Goal: Task Accomplishment & Management: Manage account settings

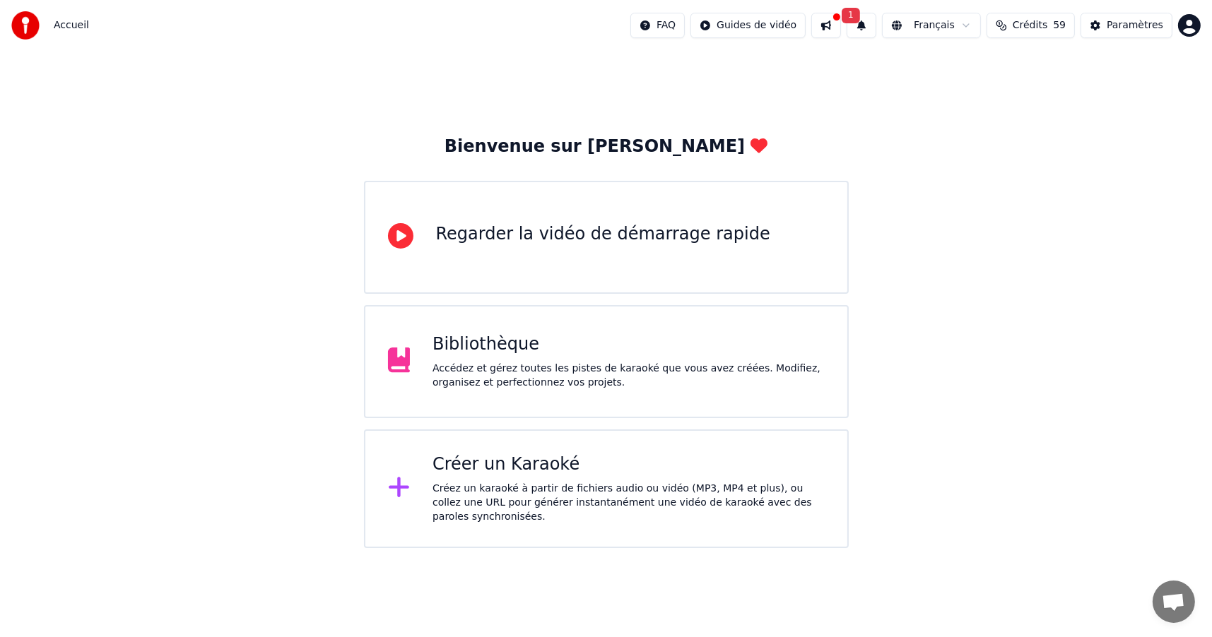
click at [1025, 26] on span "Crédits" at bounding box center [1030, 25] width 35 height 14
click at [1048, 130] on button "Actualiser" at bounding box center [1039, 131] width 84 height 25
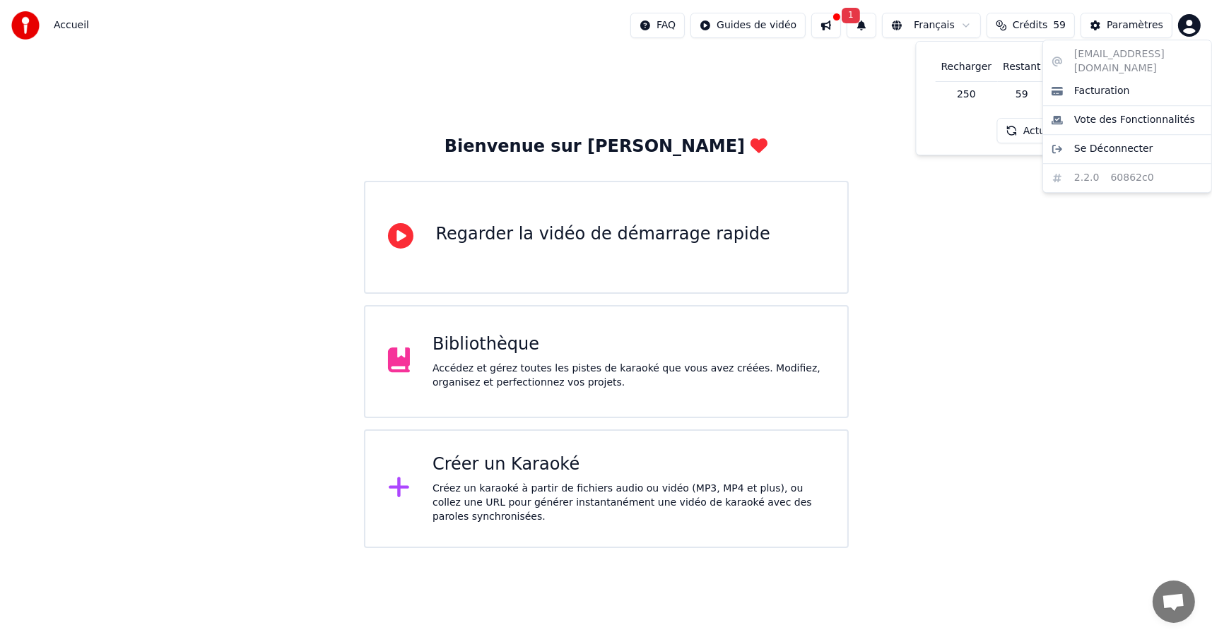
click at [1193, 20] on html "Accueil FAQ Guides de vidéo 1 Français Crédits 59 Paramètres Bienvenue sur Youk…" at bounding box center [606, 274] width 1212 height 548
click at [1090, 84] on span "Facturation" at bounding box center [1102, 91] width 56 height 14
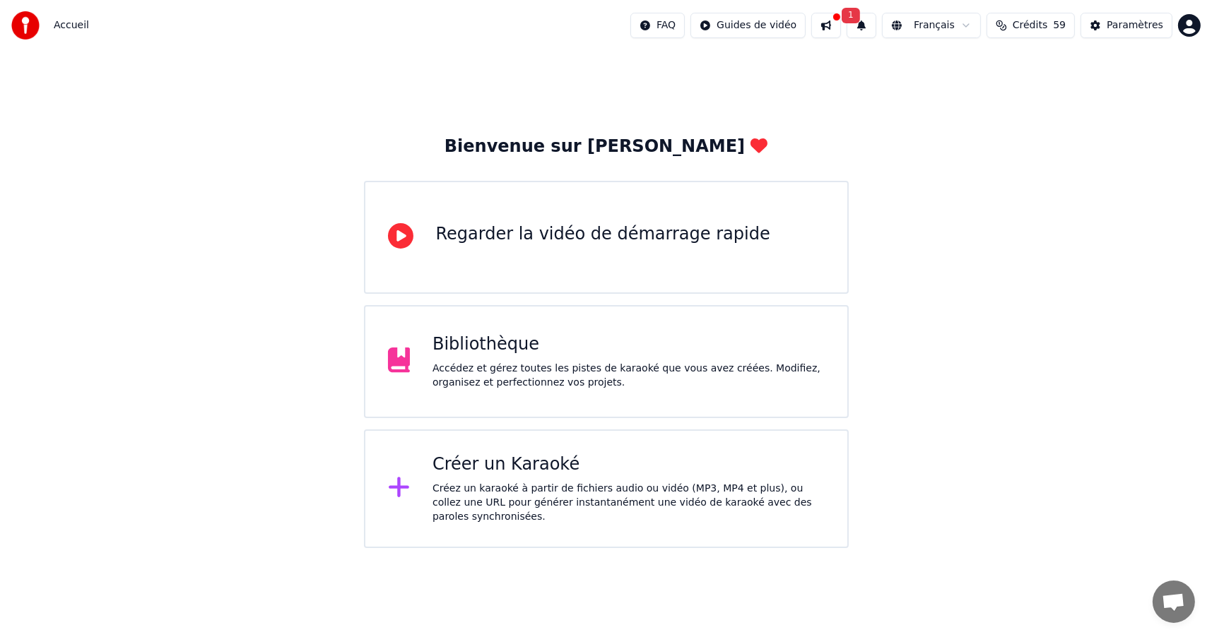
click at [859, 15] on span "1" at bounding box center [851, 16] width 18 height 16
click at [979, 61] on button "Mettre à Jour" at bounding box center [1013, 69] width 88 height 25
click at [841, 20] on button at bounding box center [826, 25] width 30 height 25
click at [1140, 247] on div "Bienvenue sur Youka Regarder la vidéo de démarrage rapide Bibliothèque Accédez …" at bounding box center [606, 299] width 1212 height 497
click at [1036, 32] on span "Crédits" at bounding box center [1030, 25] width 35 height 14
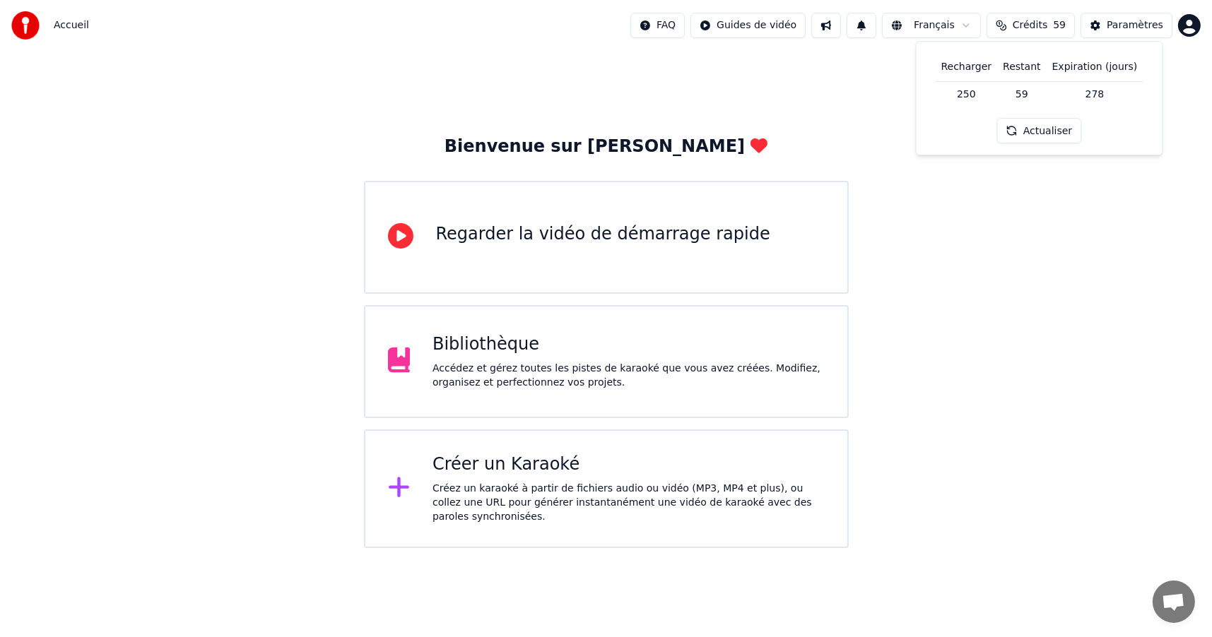
click at [1008, 23] on button "Crédits 59" at bounding box center [1030, 25] width 88 height 25
